Goal: Information Seeking & Learning: Check status

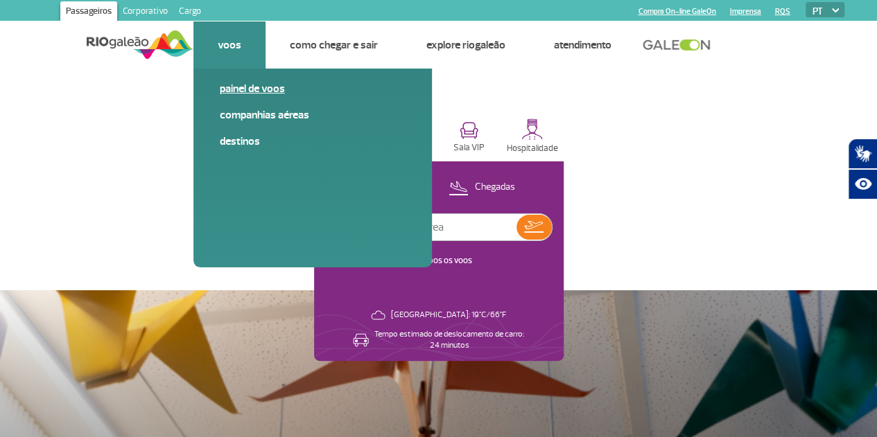
click at [225, 88] on link "Painel de voos" at bounding box center [313, 88] width 186 height 15
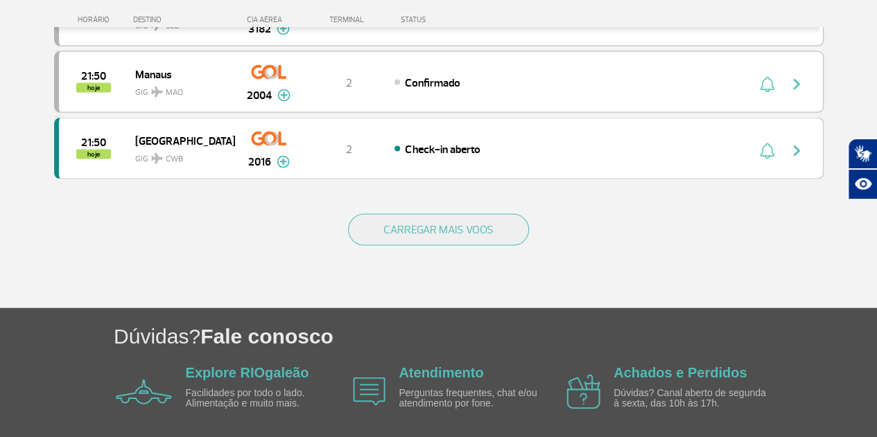
scroll to position [1317, 0]
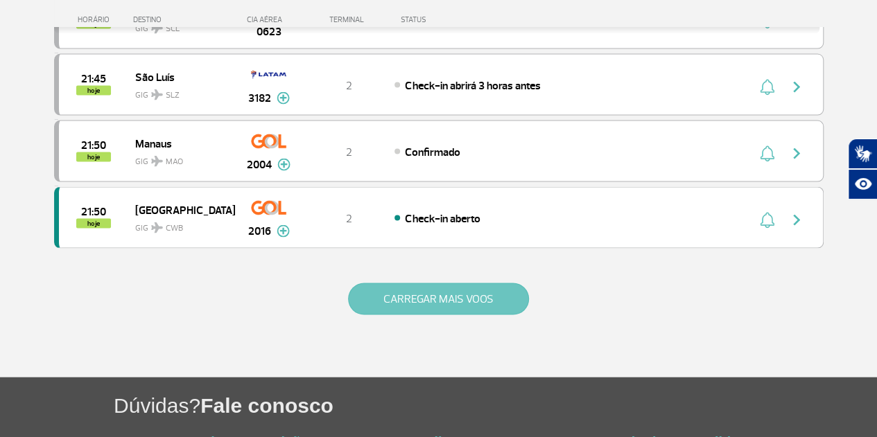
click at [454, 284] on button "CARREGAR MAIS VOOS" at bounding box center [438, 300] width 181 height 32
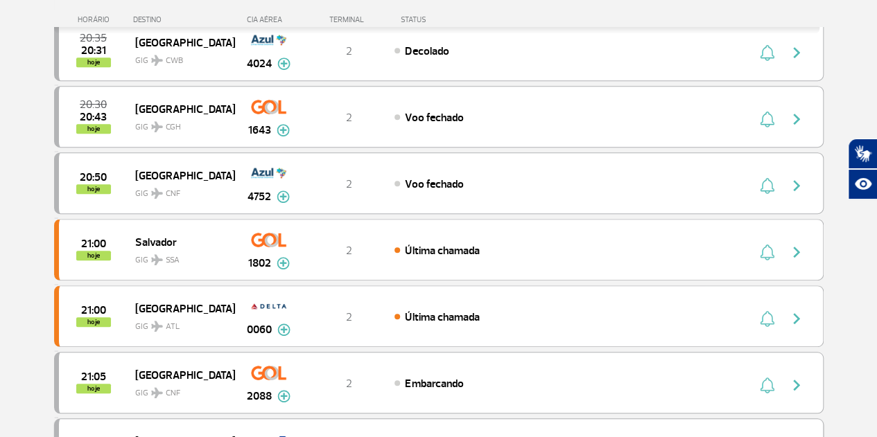
scroll to position [0, 0]
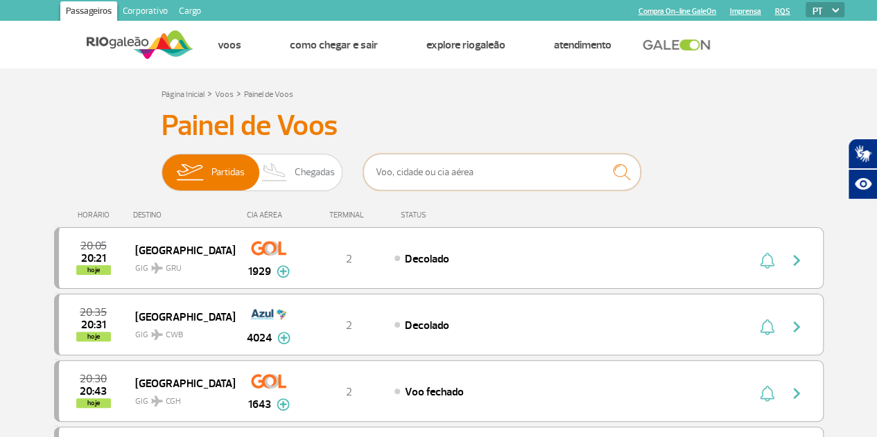
click at [403, 175] on input "text" at bounding box center [501, 172] width 277 height 37
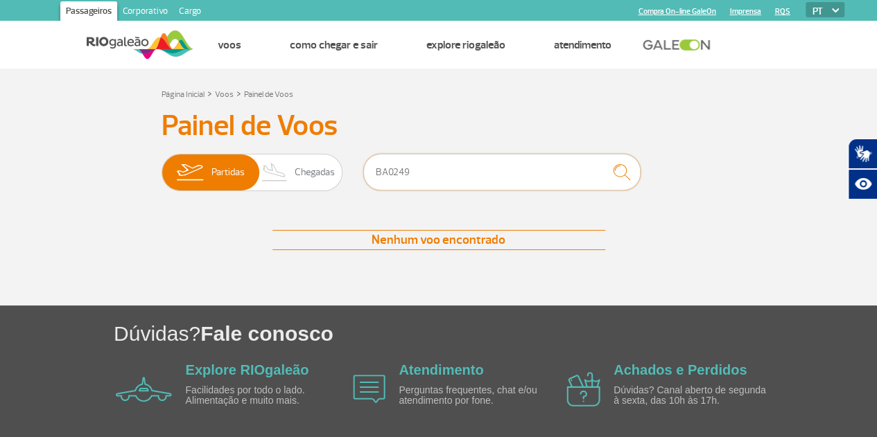
type input "BA0249"
click at [287, 175] on img at bounding box center [274, 173] width 41 height 36
click at [162, 166] on input "Partidas Chegadas" at bounding box center [162, 166] width 0 height 0
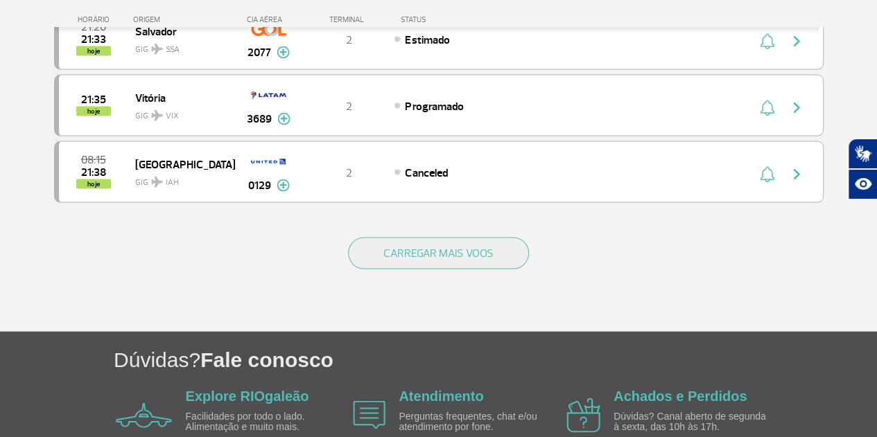
scroll to position [1422, 0]
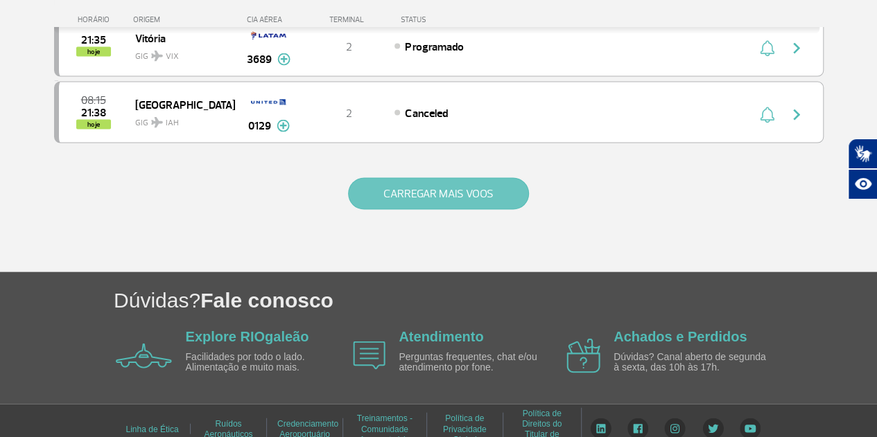
click at [459, 181] on button "CARREGAR MAIS VOOS" at bounding box center [438, 194] width 181 height 32
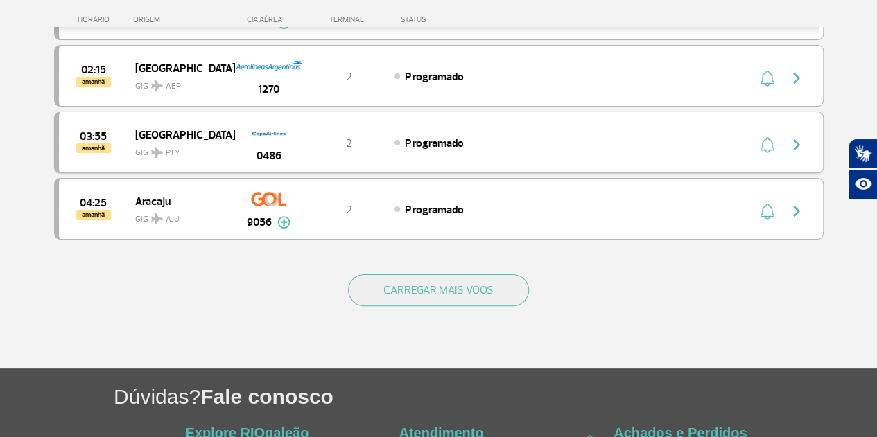
scroll to position [2735, 0]
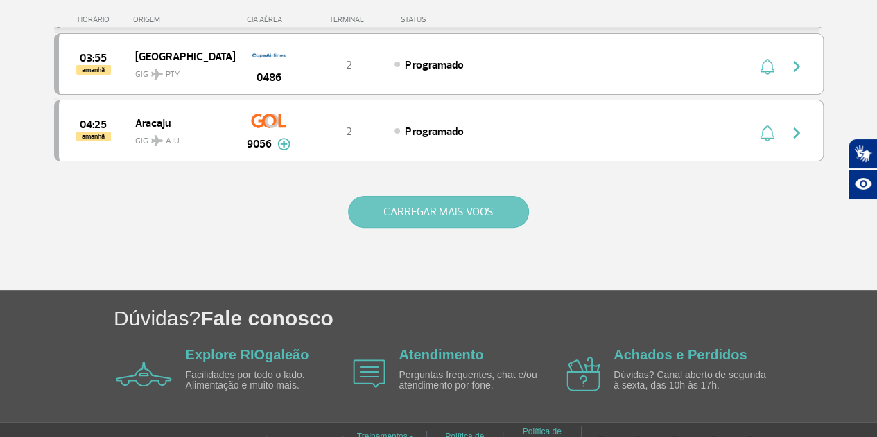
click at [458, 196] on button "CARREGAR MAIS VOOS" at bounding box center [438, 212] width 181 height 32
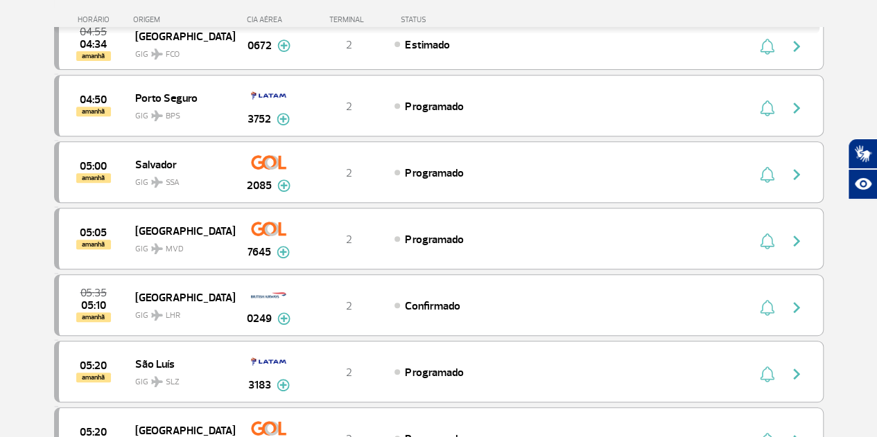
scroll to position [2874, 0]
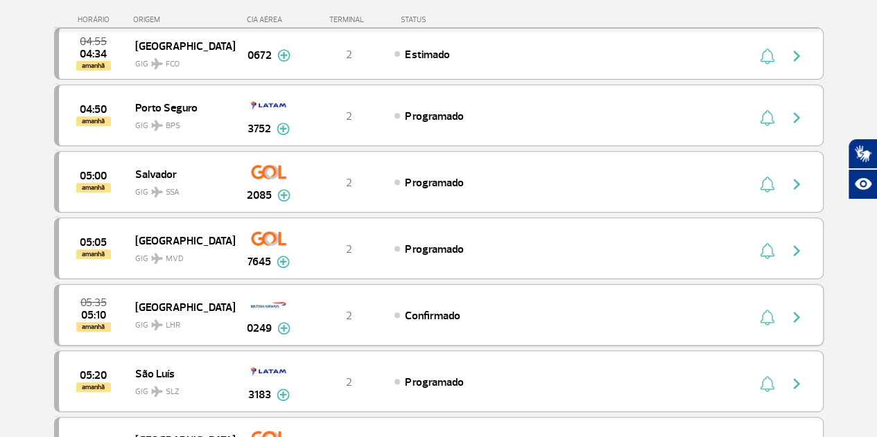
click at [793, 309] on img "button" at bounding box center [796, 317] width 17 height 17
click at [288, 322] on img at bounding box center [283, 328] width 13 height 12
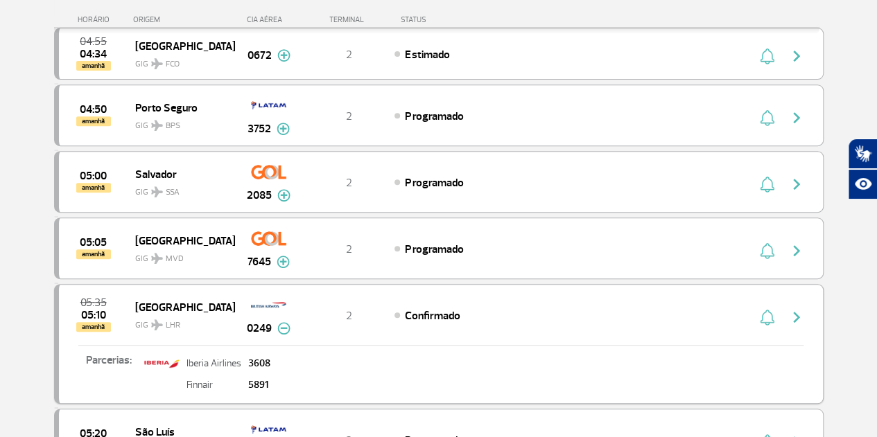
click at [280, 322] on img at bounding box center [283, 328] width 13 height 12
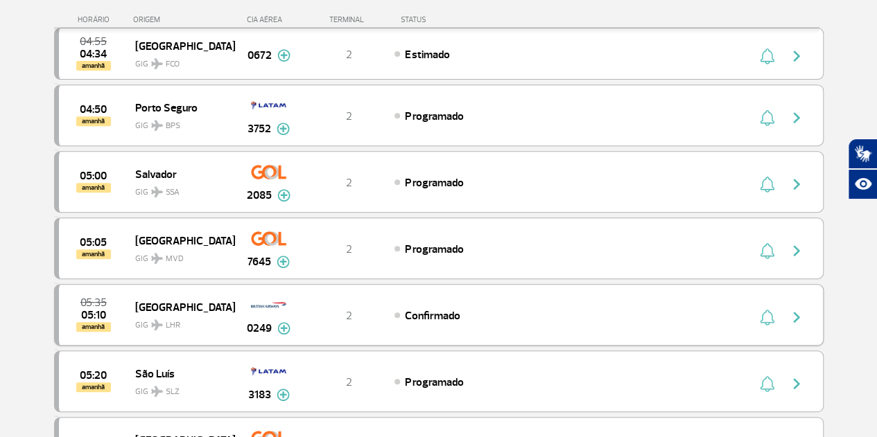
click at [280, 322] on img at bounding box center [283, 328] width 13 height 12
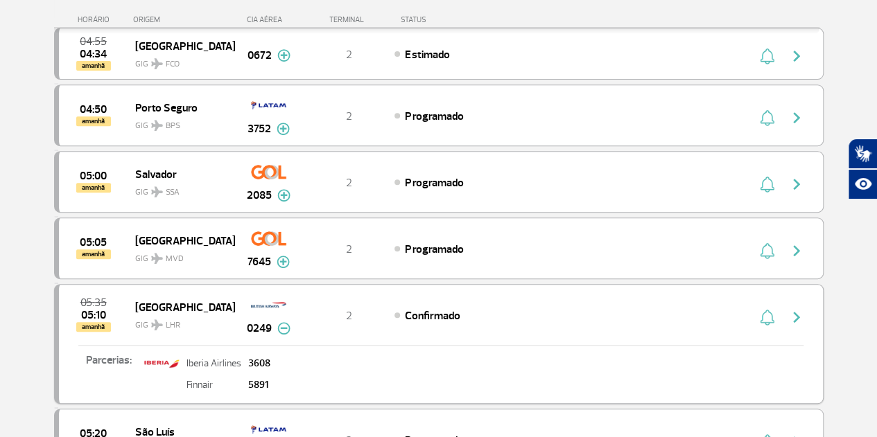
click at [767, 309] on img "button" at bounding box center [767, 317] width 15 height 17
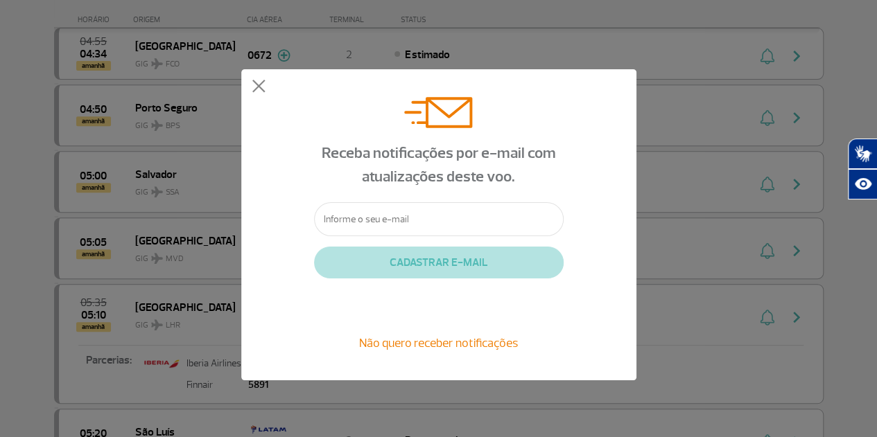
click at [403, 217] on input "text" at bounding box center [439, 219] width 250 height 34
type input "[EMAIL_ADDRESS][DOMAIN_NAME]"
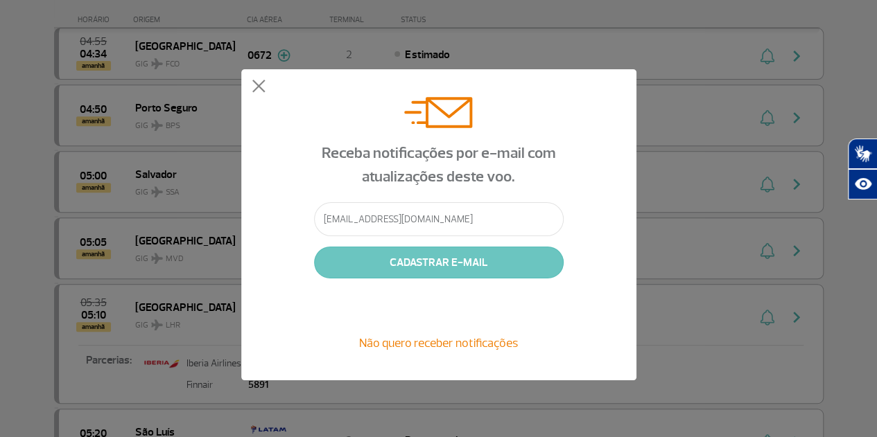
click at [458, 270] on button "CADASTRAR E-MAIL" at bounding box center [439, 263] width 250 height 32
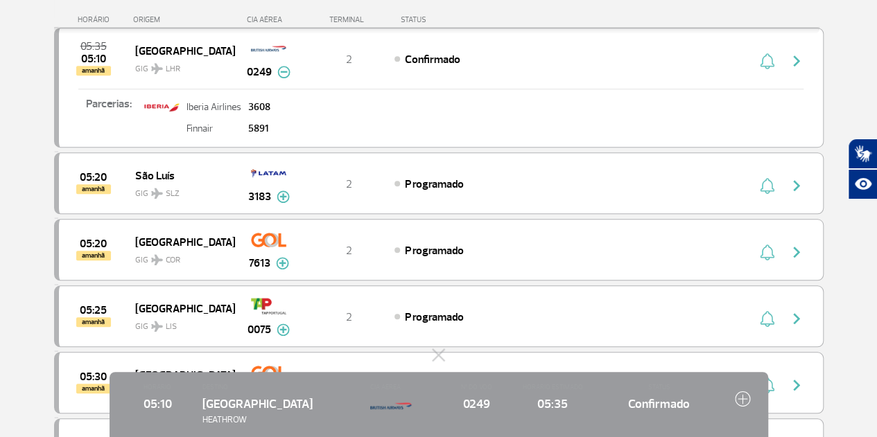
scroll to position [3151, 0]
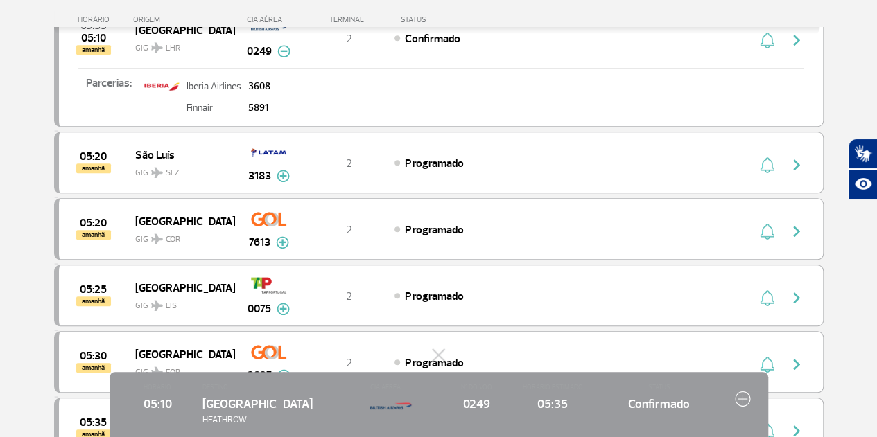
click at [843, 387] on div "0249 London LHR GIG 05:35 Confirmado HORÁRIO 05:10 DESTINO London HEATHROW CIA …" at bounding box center [438, 404] width 877 height 65
click at [743, 396] on img at bounding box center [743, 399] width 16 height 16
click at [742, 396] on img at bounding box center [743, 399] width 16 height 16
click at [394, 408] on img at bounding box center [391, 406] width 42 height 28
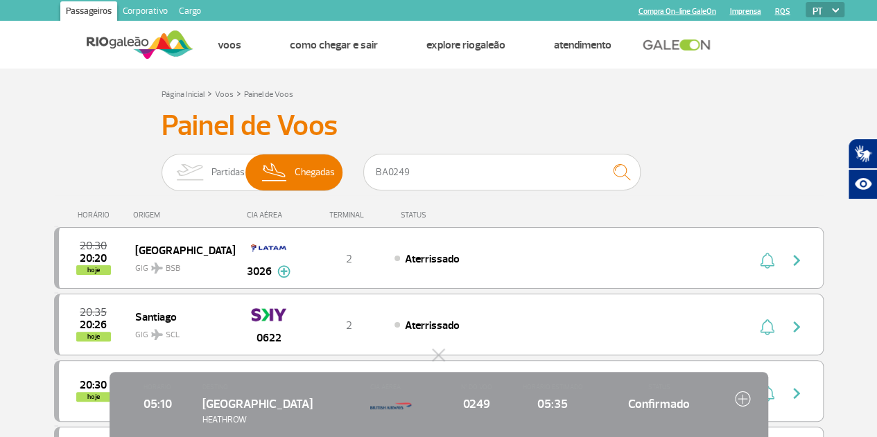
scroll to position [139, 0]
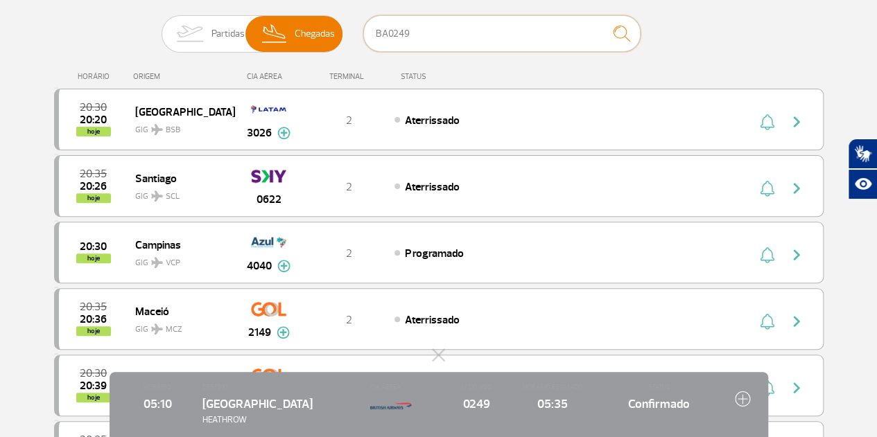
click at [383, 26] on input "BA0249" at bounding box center [501, 33] width 277 height 37
drag, startPoint x: 415, startPoint y: 31, endPoint x: 322, endPoint y: 20, distance: 94.2
click at [322, 20] on div "Partidas Chegadas BA0249" at bounding box center [439, 36] width 555 height 42
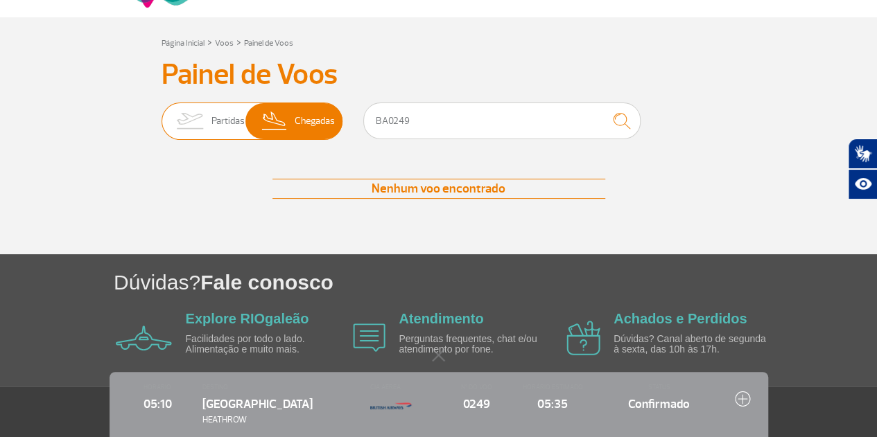
click at [218, 118] on span "Partidas" at bounding box center [227, 121] width 33 height 36
click at [162, 114] on input "Partidas Chegadas" at bounding box center [162, 114] width 0 height 0
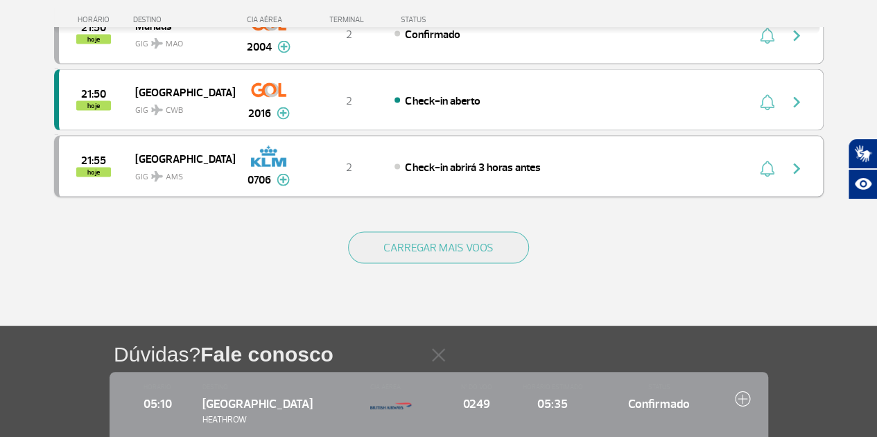
scroll to position [1422, 0]
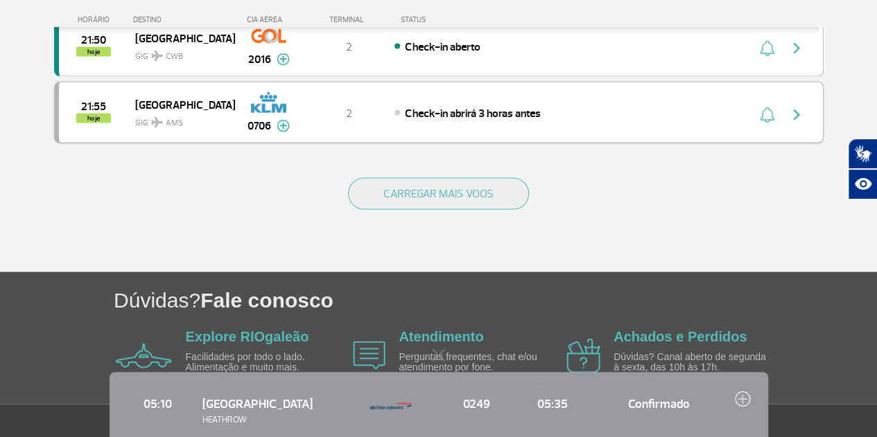
click at [455, 178] on button "CARREGAR MAIS VOOS" at bounding box center [438, 194] width 181 height 32
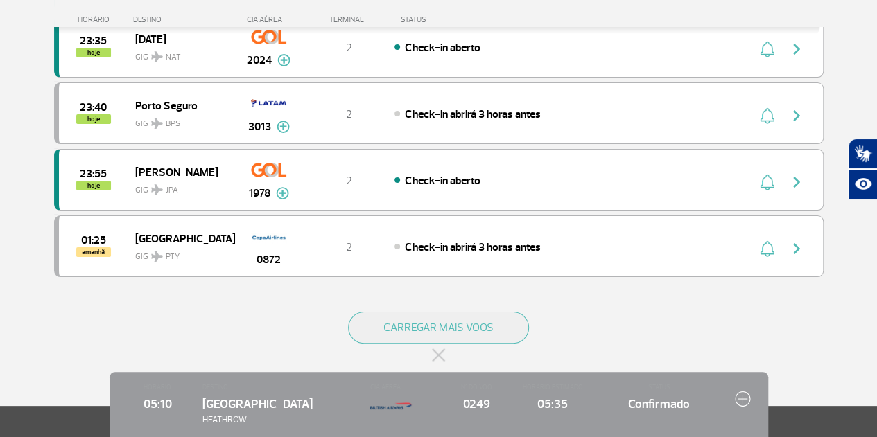
scroll to position [2735, 0]
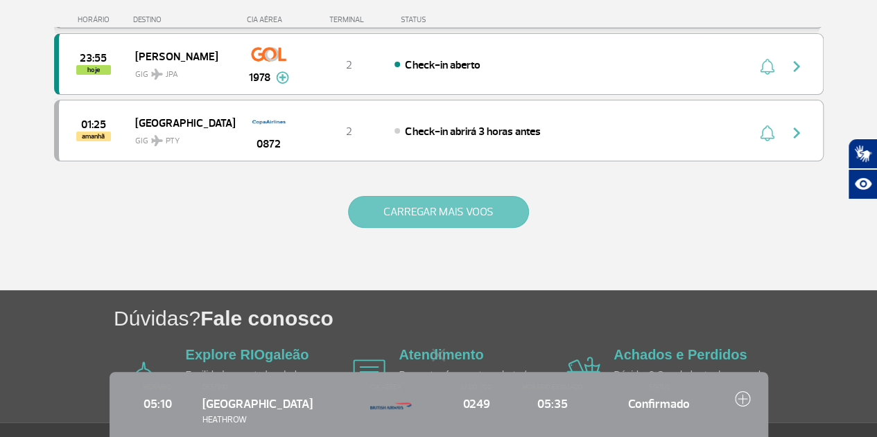
click at [438, 196] on button "CARREGAR MAIS VOOS" at bounding box center [438, 212] width 181 height 32
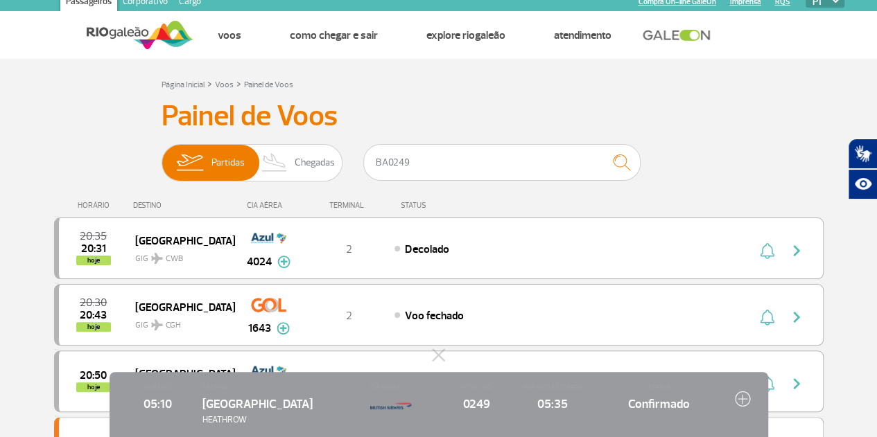
scroll to position [0, 0]
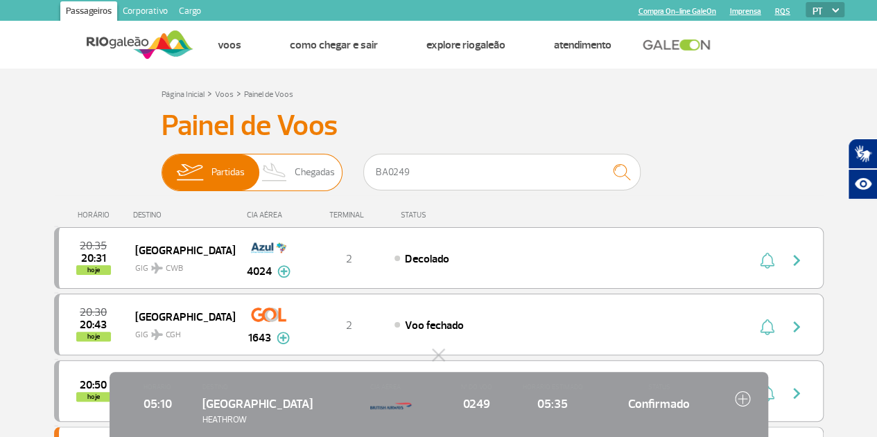
click at [303, 170] on span "Chegadas" at bounding box center [315, 173] width 40 height 36
click at [162, 166] on input "Partidas Chegadas" at bounding box center [162, 166] width 0 height 0
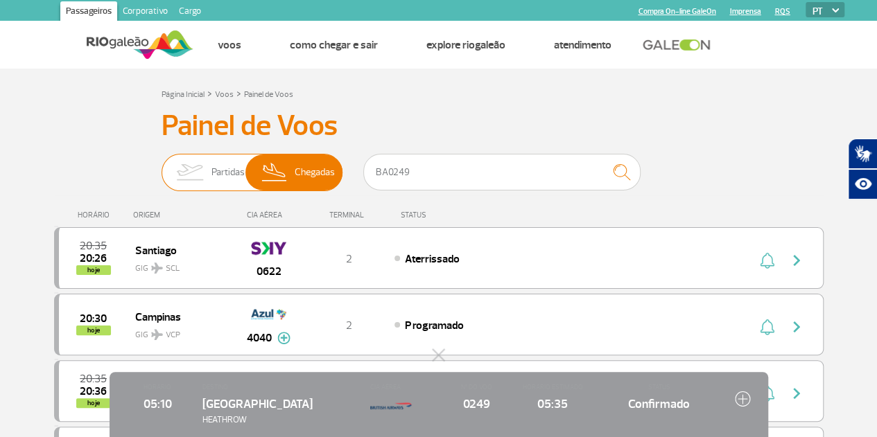
click at [303, 170] on span "Chegadas" at bounding box center [315, 173] width 40 height 36
click at [162, 166] on input "Partidas Chegadas" at bounding box center [162, 166] width 0 height 0
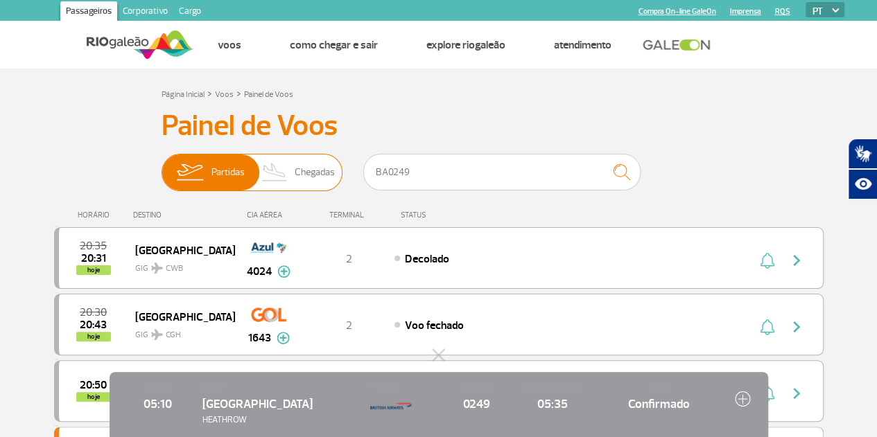
click at [306, 170] on span "Chegadas" at bounding box center [315, 173] width 40 height 36
click at [162, 166] on input "Partidas Chegadas" at bounding box center [162, 166] width 0 height 0
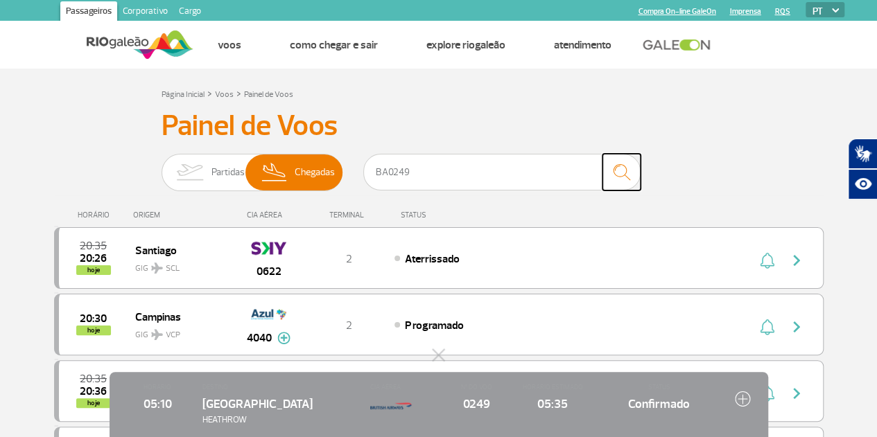
click at [604, 177] on button "submit" at bounding box center [621, 172] width 38 height 37
click at [546, 175] on input "BA0249" at bounding box center [501, 172] width 277 height 37
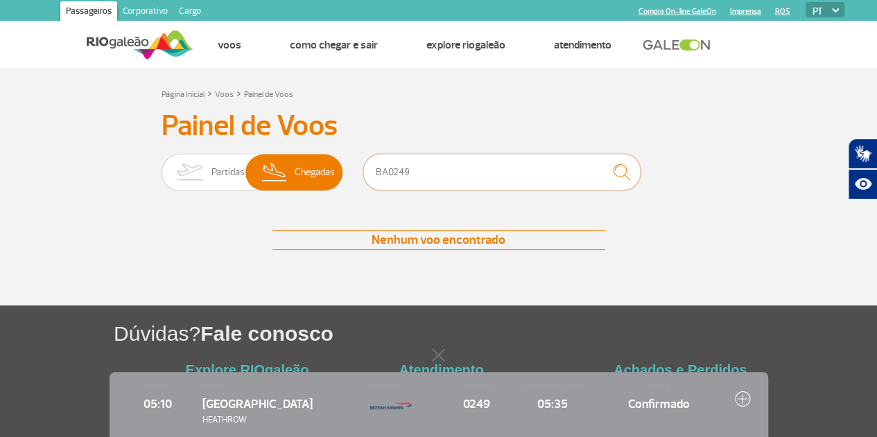
click at [595, 180] on input "BA0249" at bounding box center [501, 172] width 277 height 37
click at [308, 175] on span "Chegadas" at bounding box center [315, 173] width 40 height 36
click at [162, 166] on input "Partidas Chegadas" at bounding box center [162, 166] width 0 height 0
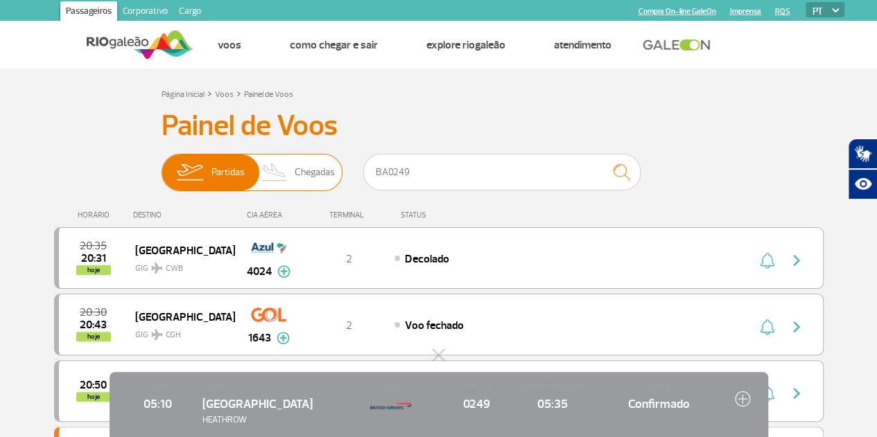
click at [311, 175] on span "Chegadas" at bounding box center [315, 173] width 40 height 36
click at [162, 166] on input "Partidas Chegadas" at bounding box center [162, 166] width 0 height 0
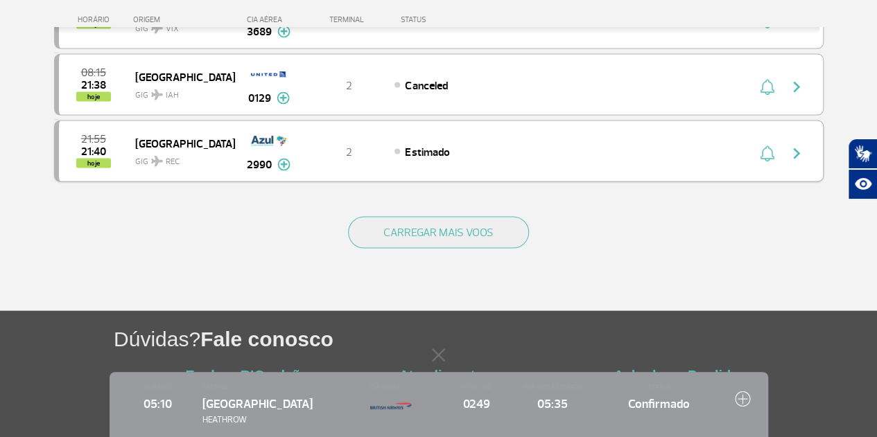
scroll to position [1422, 0]
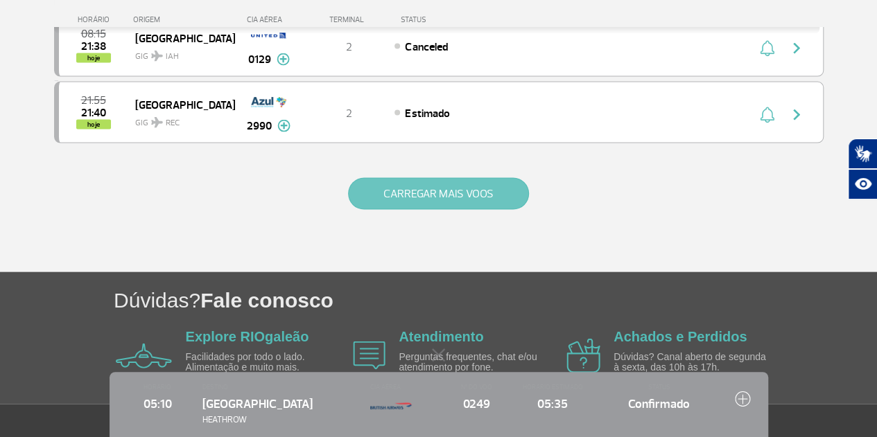
click at [391, 182] on button "CARREGAR MAIS VOOS" at bounding box center [438, 194] width 181 height 32
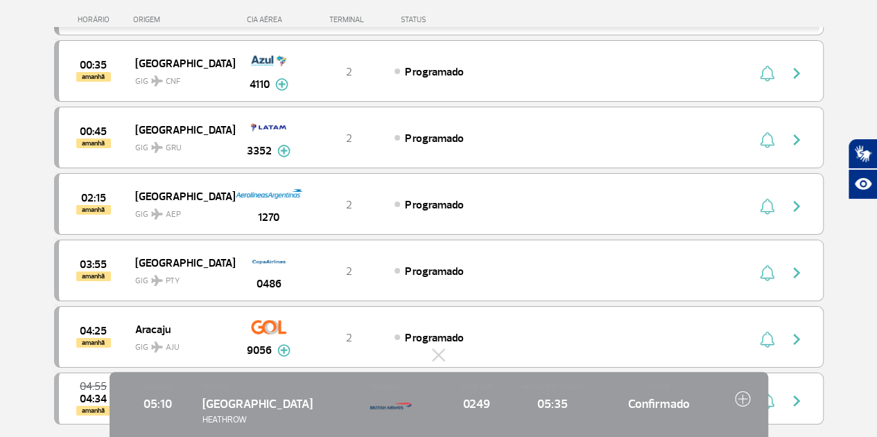
scroll to position [2726, 0]
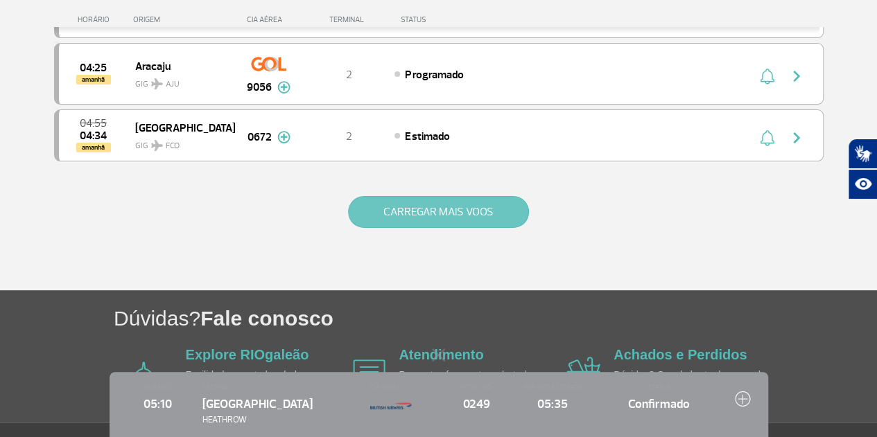
click at [397, 196] on button "CARREGAR MAIS VOOS" at bounding box center [438, 212] width 181 height 32
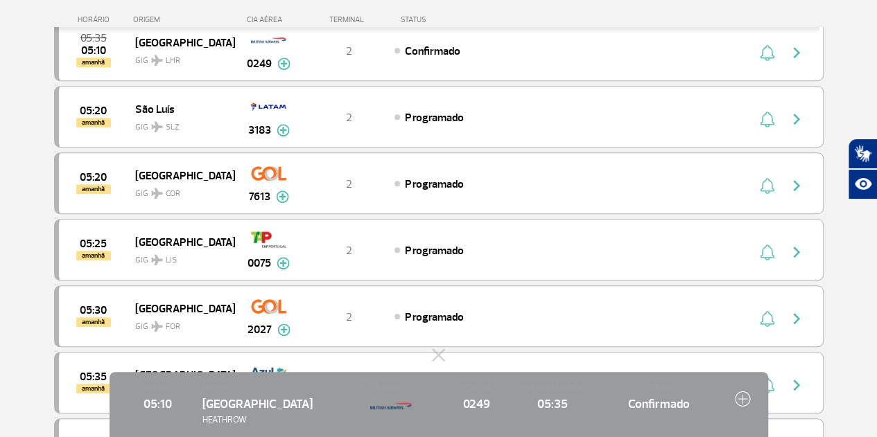
scroll to position [2934, 0]
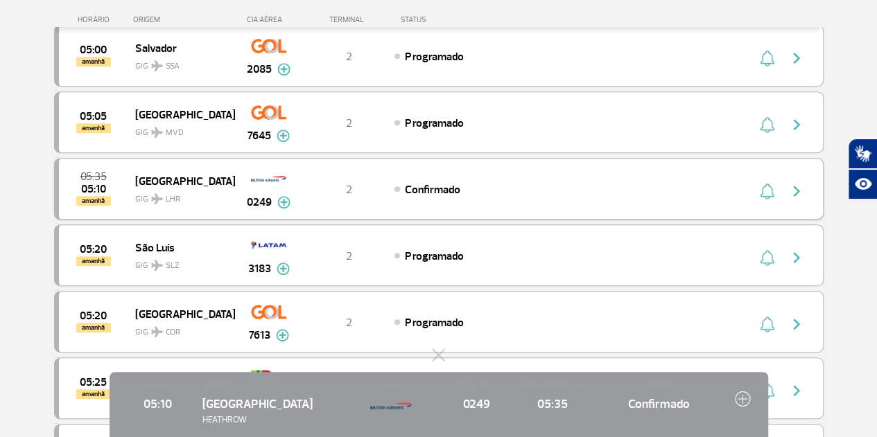
click at [130, 172] on div "05:35 05:10 amanhã" at bounding box center [97, 189] width 76 height 34
click at [85, 196] on span "amanhã" at bounding box center [93, 201] width 35 height 10
click at [799, 183] on img "button" at bounding box center [796, 191] width 17 height 17
click at [281, 196] on img at bounding box center [283, 202] width 13 height 12
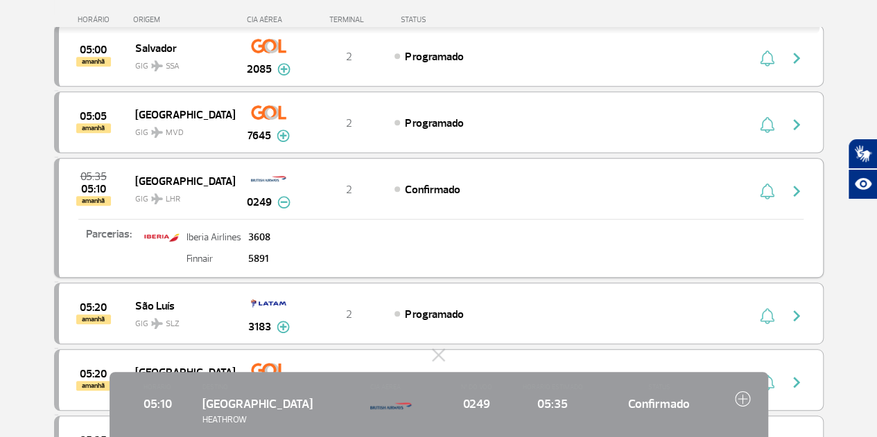
click at [281, 196] on img at bounding box center [283, 202] width 13 height 12
